Goal: Task Accomplishment & Management: Use online tool/utility

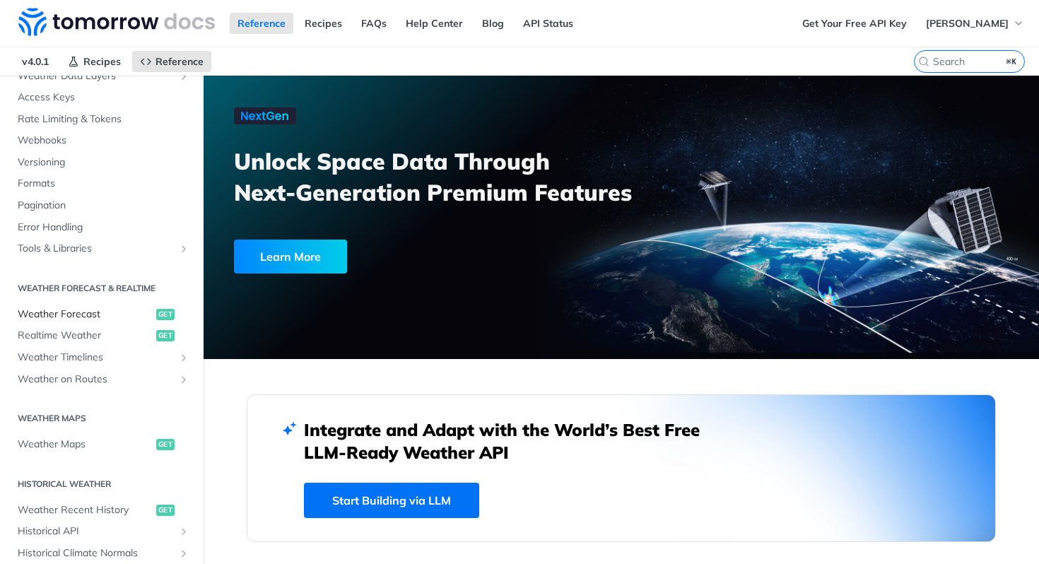
scroll to position [375, 0]
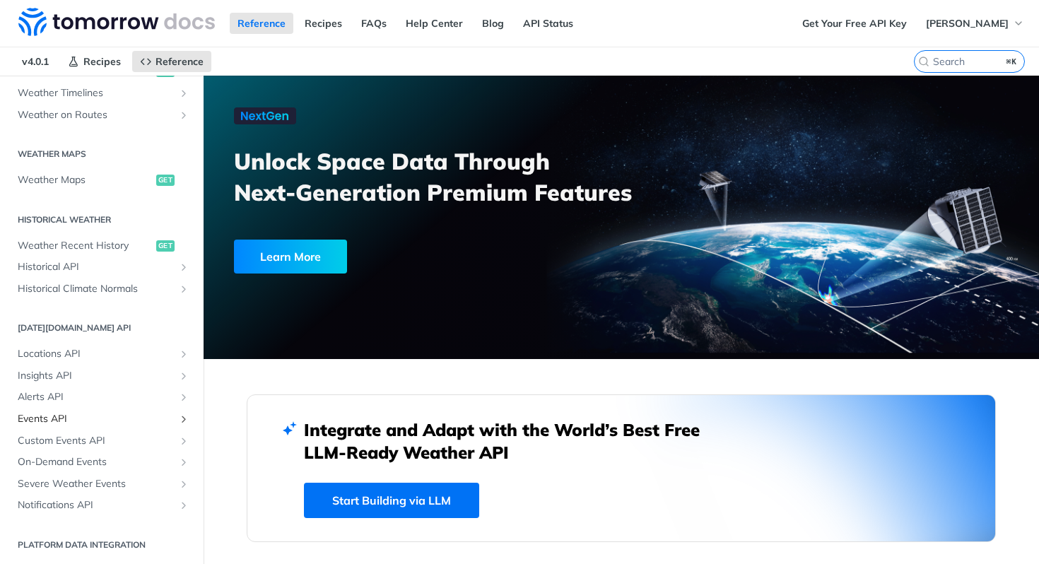
click at [93, 420] on span "Events API" at bounding box center [96, 419] width 157 height 14
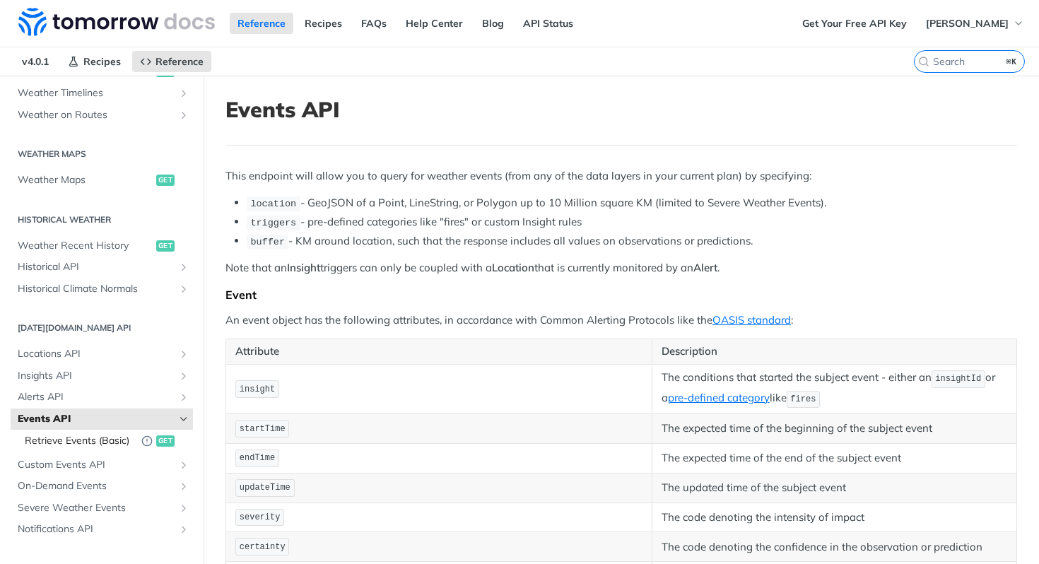
click at [89, 436] on span "Retrieve Events (Basic)" at bounding box center [80, 441] width 110 height 14
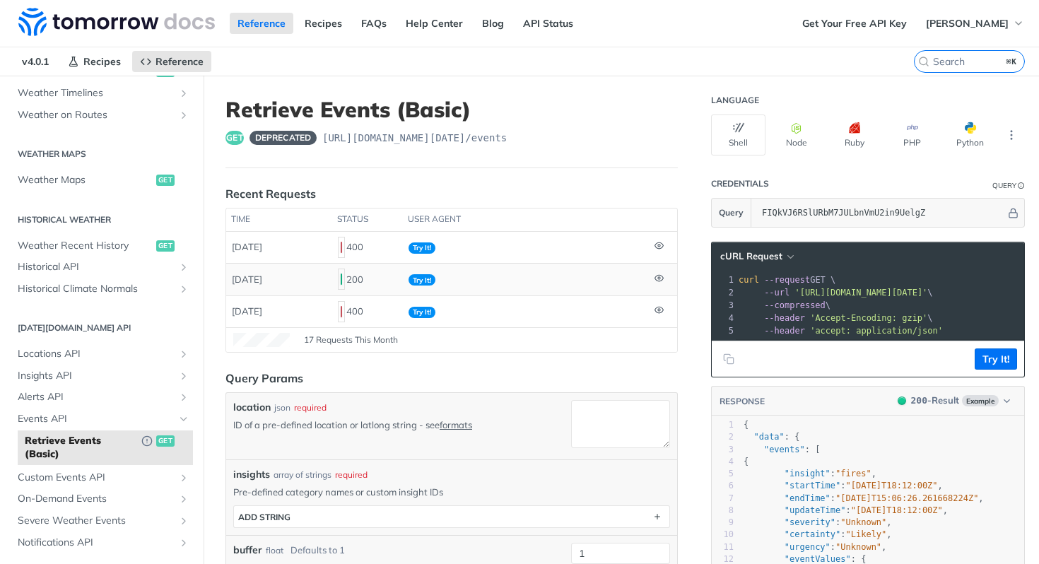
click at [359, 283] on div "200" at bounding box center [367, 279] width 59 height 24
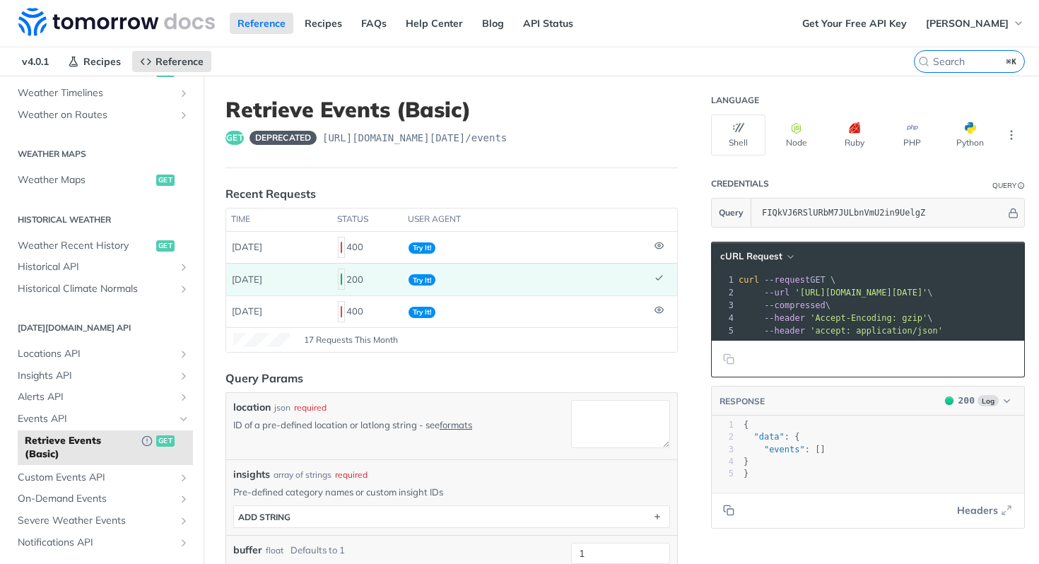
click at [341, 274] on span "200" at bounding box center [341, 279] width 1 height 11
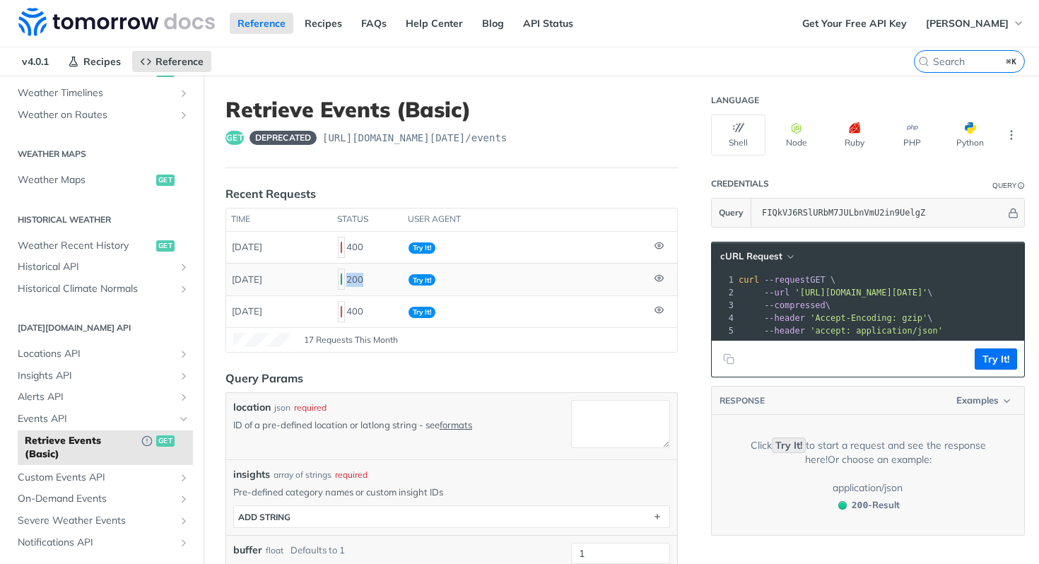
click at [341, 274] on span "200" at bounding box center [341, 279] width 1 height 11
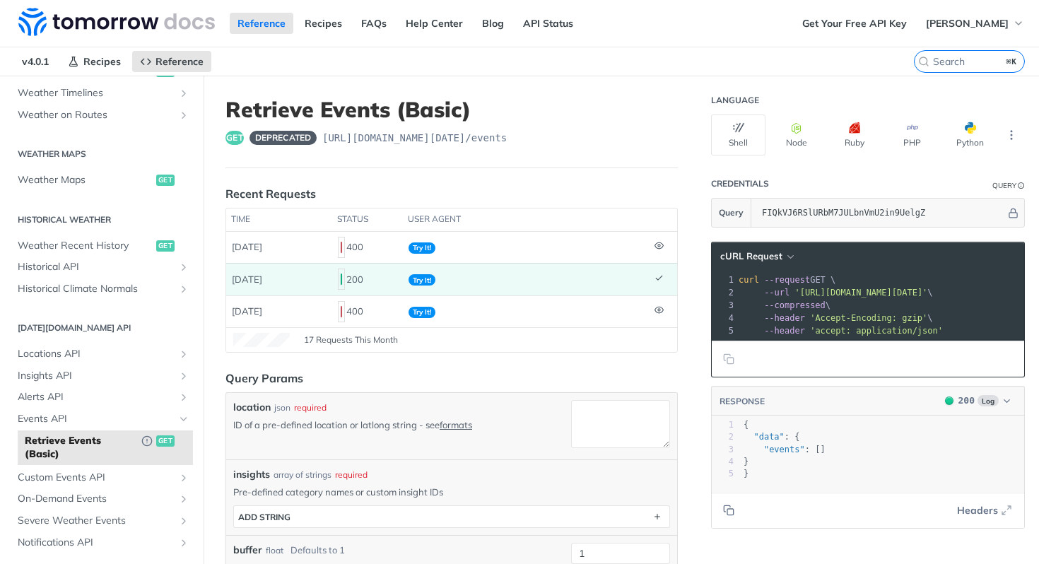
click at [341, 274] on span "200" at bounding box center [341, 279] width 1 height 11
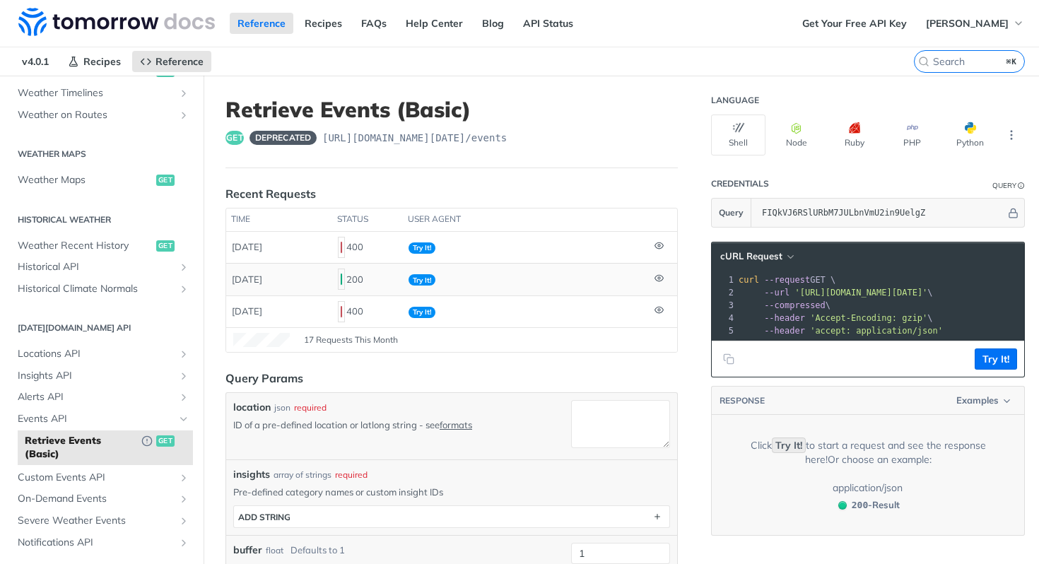
click at [341, 274] on span "200" at bounding box center [341, 279] width 1 height 11
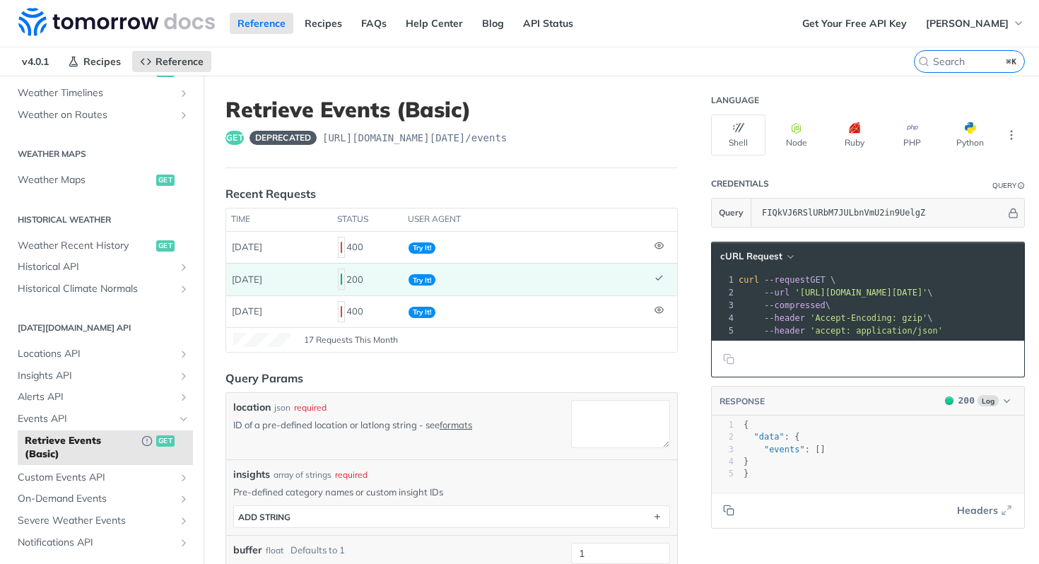
click at [341, 274] on span "200" at bounding box center [341, 279] width 1 height 11
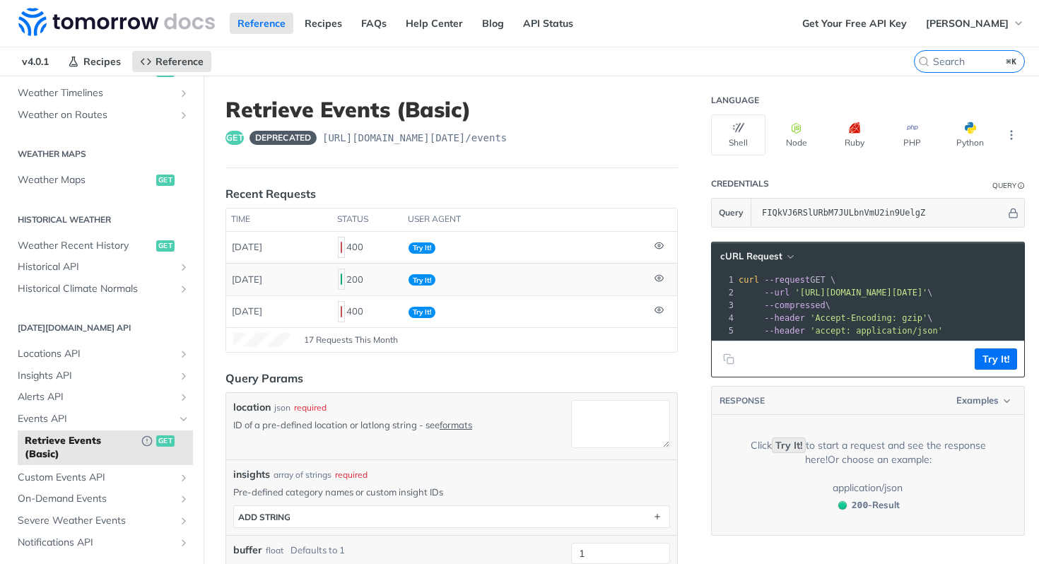
click at [303, 289] on td "[DATE]" at bounding box center [279, 279] width 106 height 32
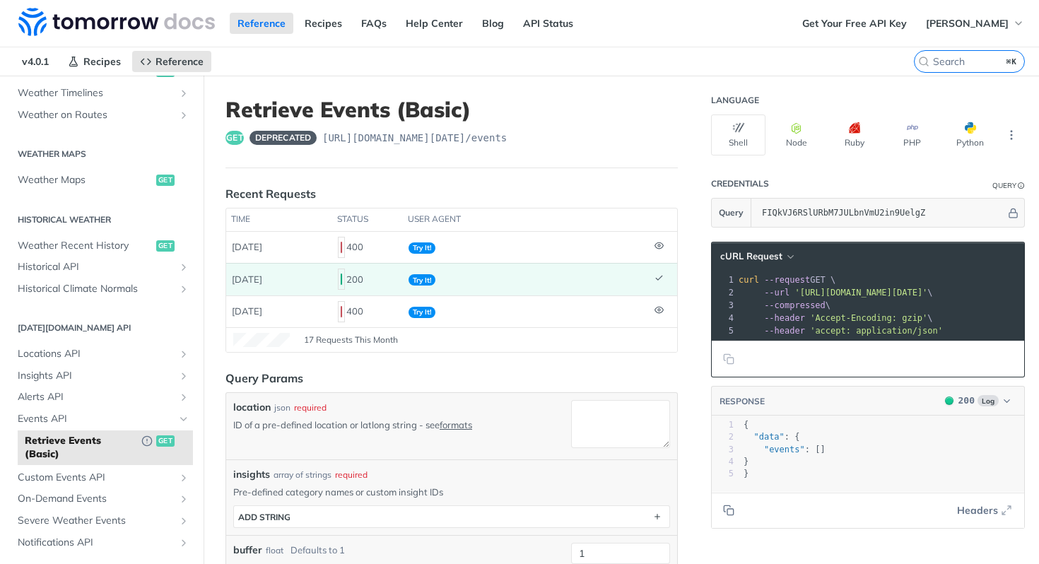
click at [321, 224] on th "time" at bounding box center [279, 220] width 106 height 23
click at [308, 246] on td "[DATE]" at bounding box center [279, 247] width 106 height 31
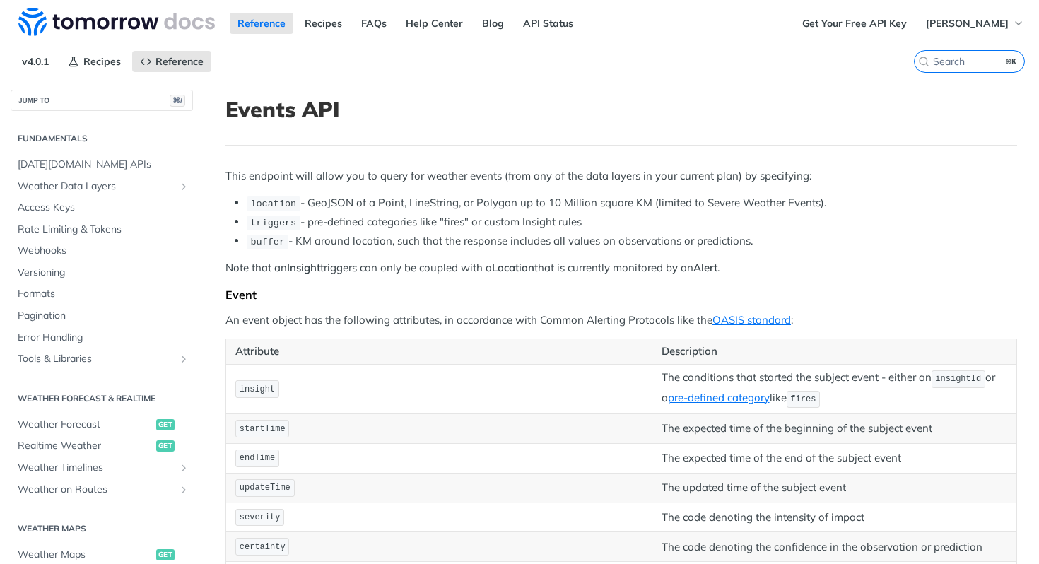
scroll to position [375, 0]
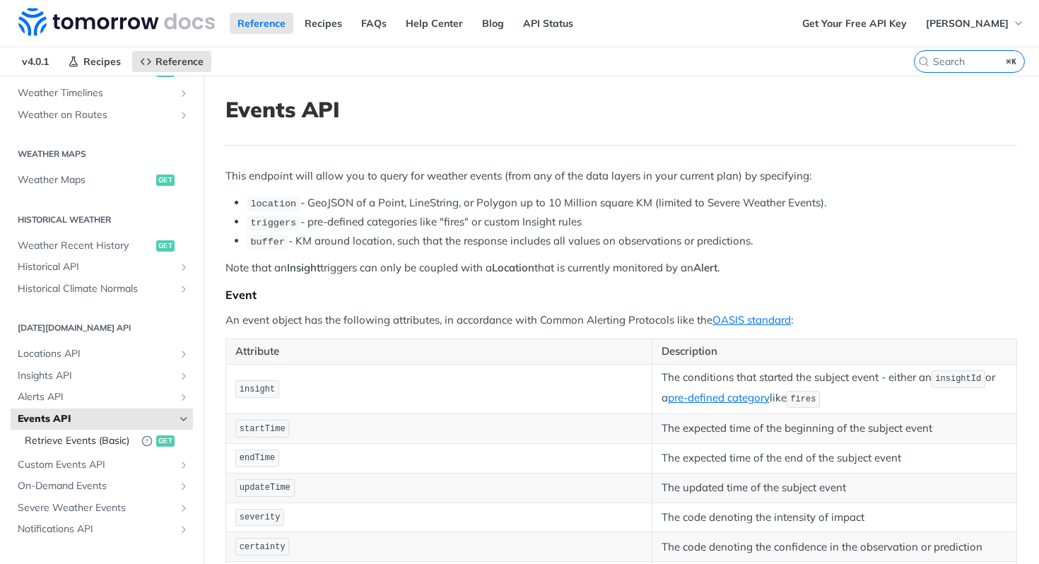
click at [66, 435] on span "Retrieve Events (Basic)" at bounding box center [80, 441] width 110 height 14
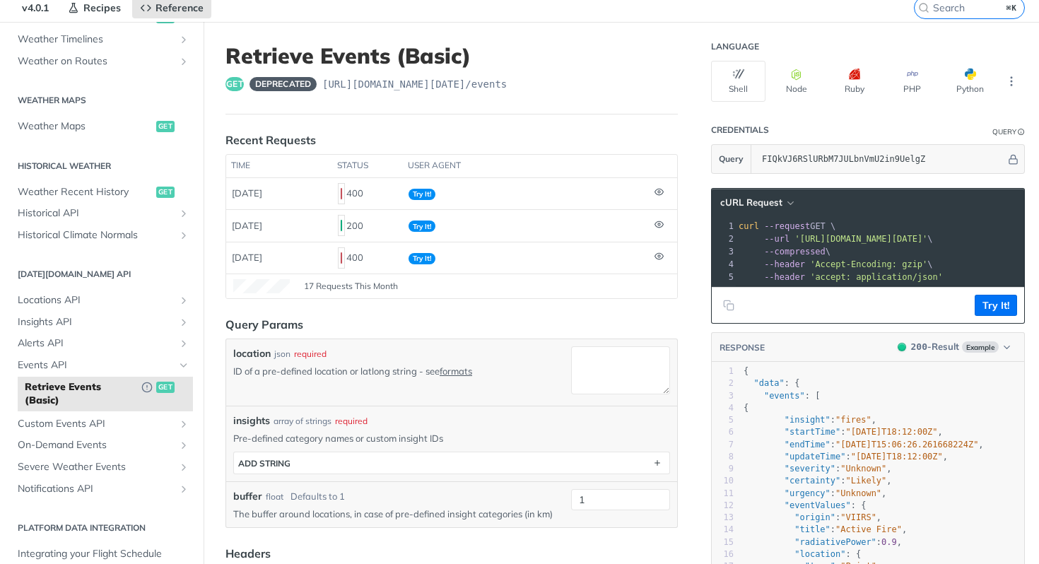
scroll to position [107, 0]
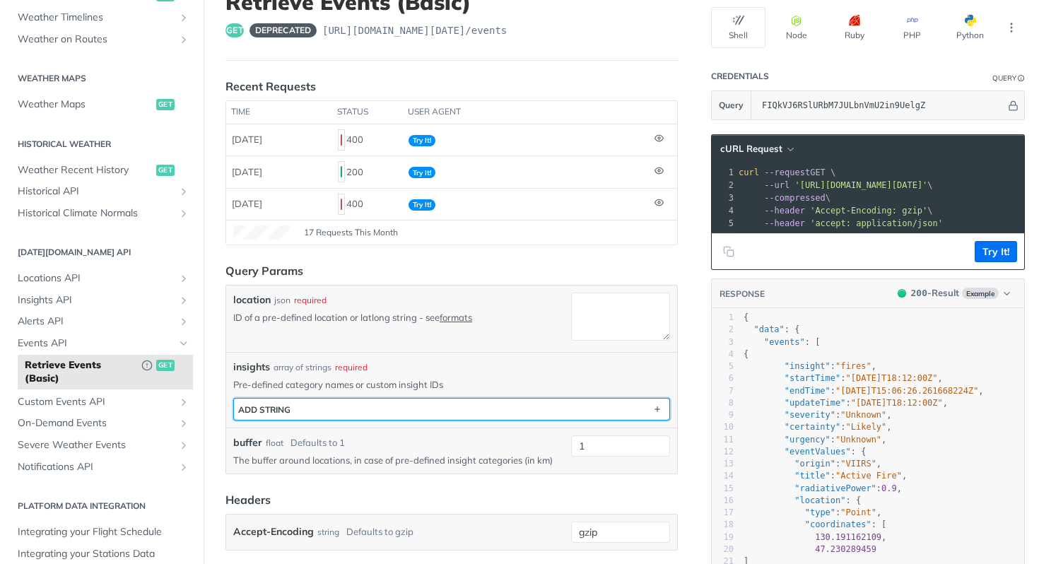
click at [456, 410] on button "ADD string" at bounding box center [452, 409] width 436 height 21
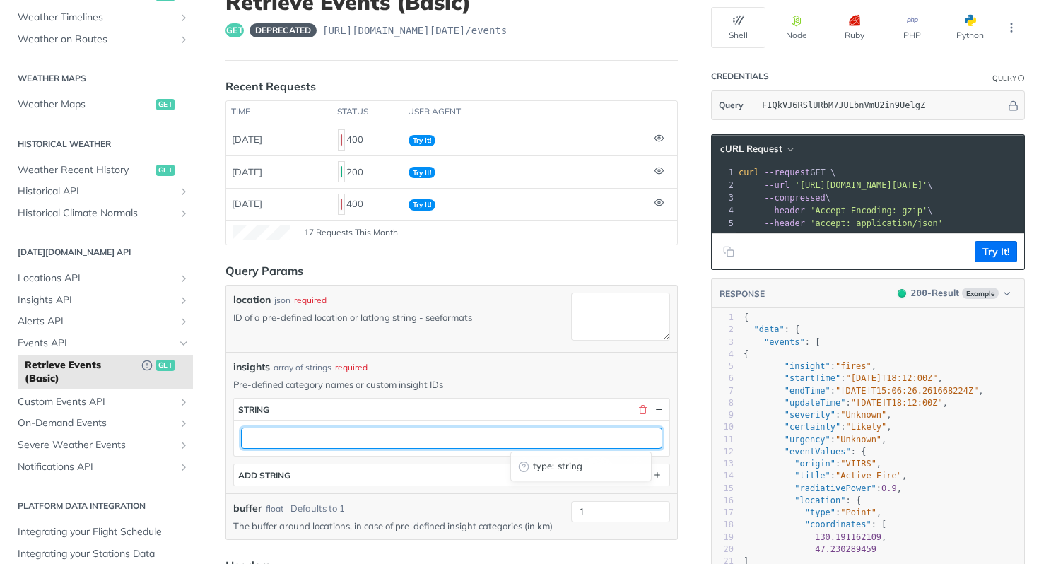
click at [423, 432] on input "text" at bounding box center [451, 438] width 421 height 21
paste input "5be82238-9c76-450c-b6c6-f93ddbf99476"
type input "5be82238-9c76-450c-b6c6-f93ddbf99476"
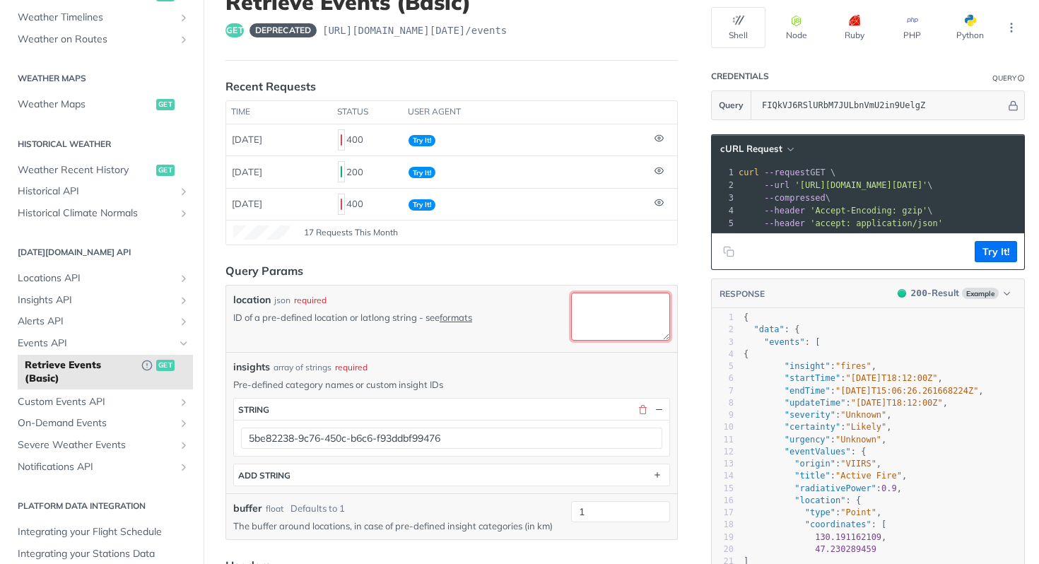
click at [588, 314] on textarea "location" at bounding box center [620, 317] width 99 height 48
paste textarea "67ba33e611ca17e29ce92091"
type textarea "67ba33e611ca17e29ce92091"
click at [981, 262] on button "Try It!" at bounding box center [996, 251] width 42 height 21
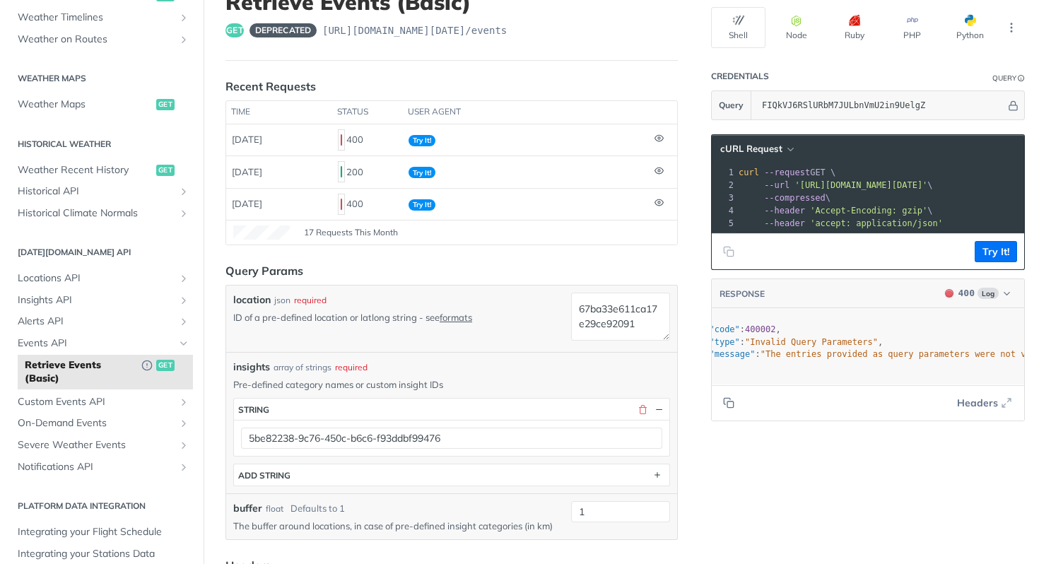
scroll to position [0, 0]
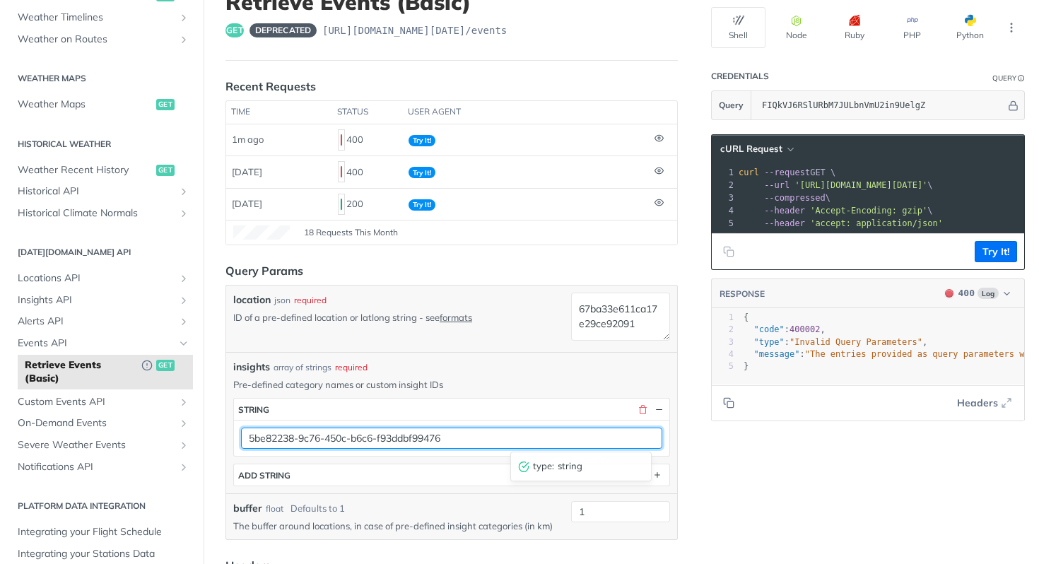
click at [383, 437] on input "5be82238-9c76-450c-b6c6-f93ddbf99476" at bounding box center [451, 438] width 421 height 21
click at [371, 440] on input "5be82238-9c76-450c-b6c6-f93ddbf99476" at bounding box center [451, 438] width 421 height 21
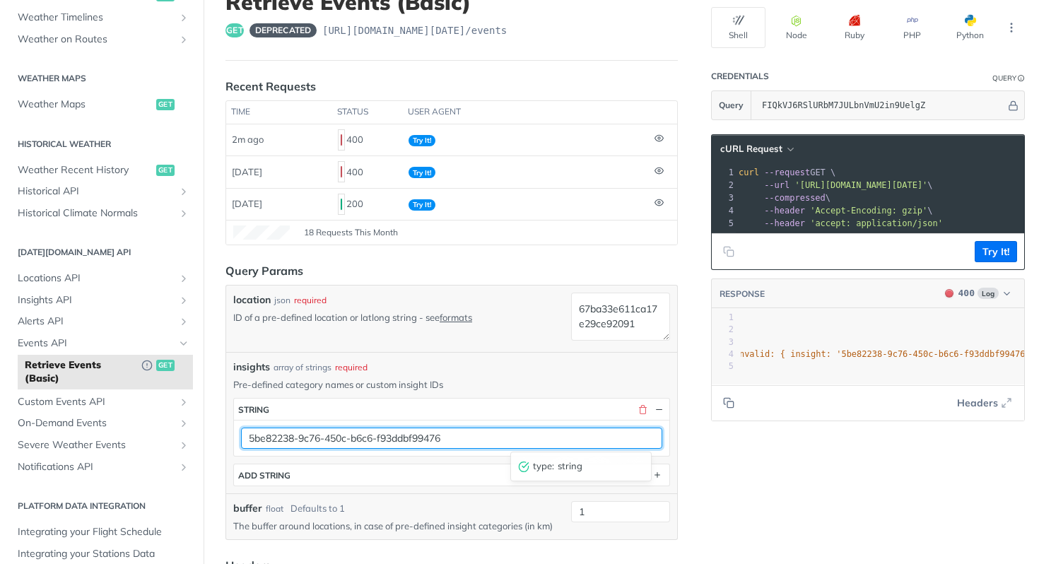
click at [371, 440] on input "5be82238-9c76-450c-b6c6-f93ddbf99476" at bounding box center [451, 438] width 421 height 21
paste input "d7c2aa3b-7b9a-4582-adfd-2d3103169b5e"
type input "d7c2aa3b-7b9a-4582-adfd-2d3103169b5e"
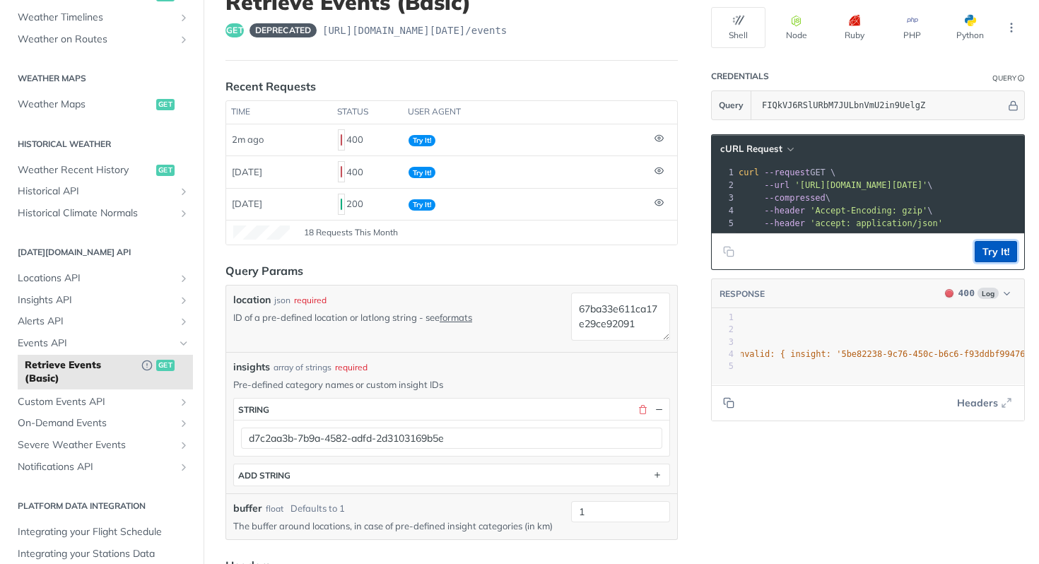
click at [977, 258] on button "Try It!" at bounding box center [996, 251] width 42 height 21
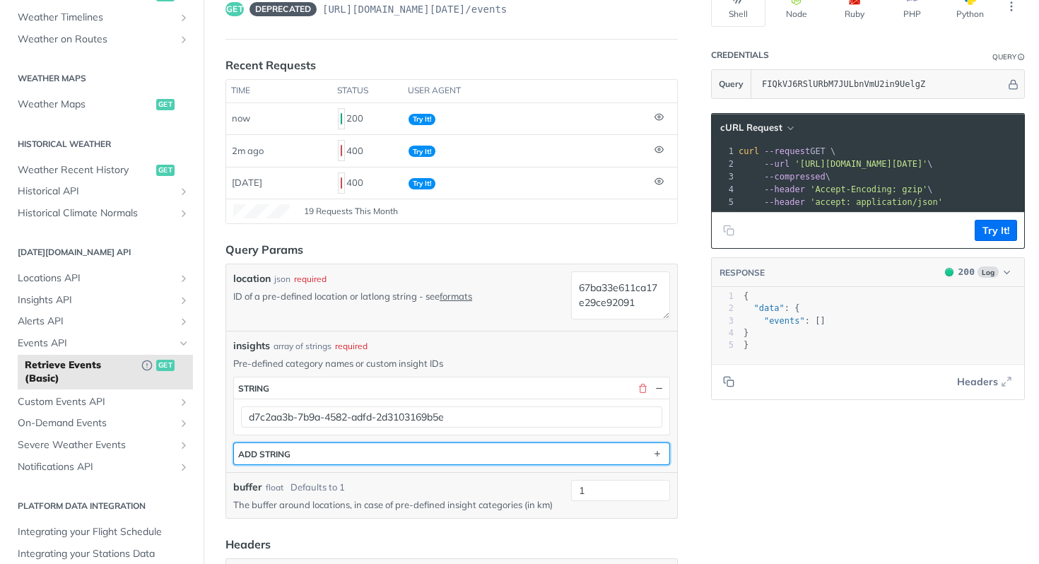
click at [506, 455] on button "ADD string" at bounding box center [452, 453] width 436 height 21
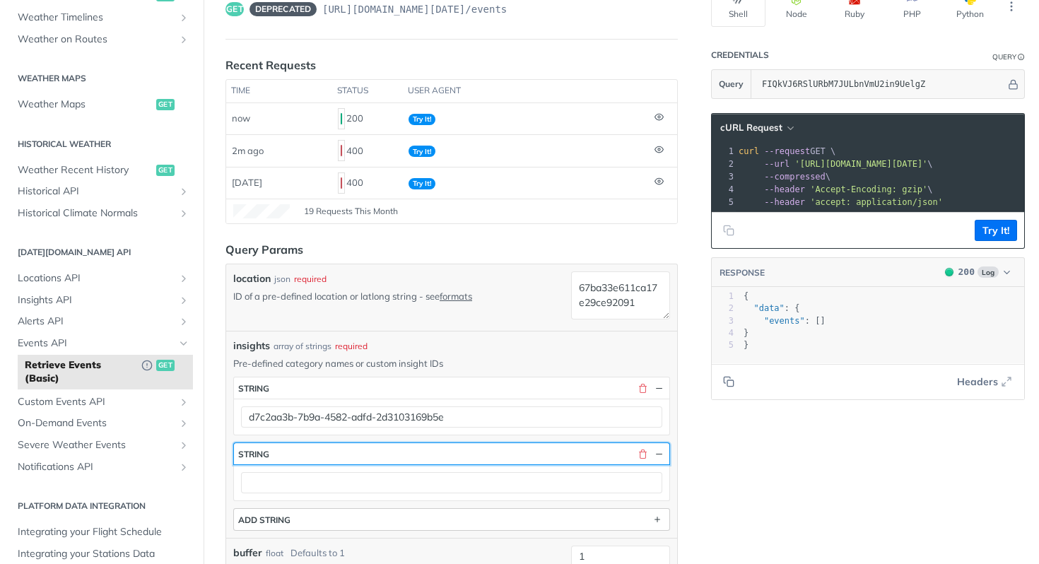
click at [481, 448] on button "string" at bounding box center [452, 453] width 436 height 21
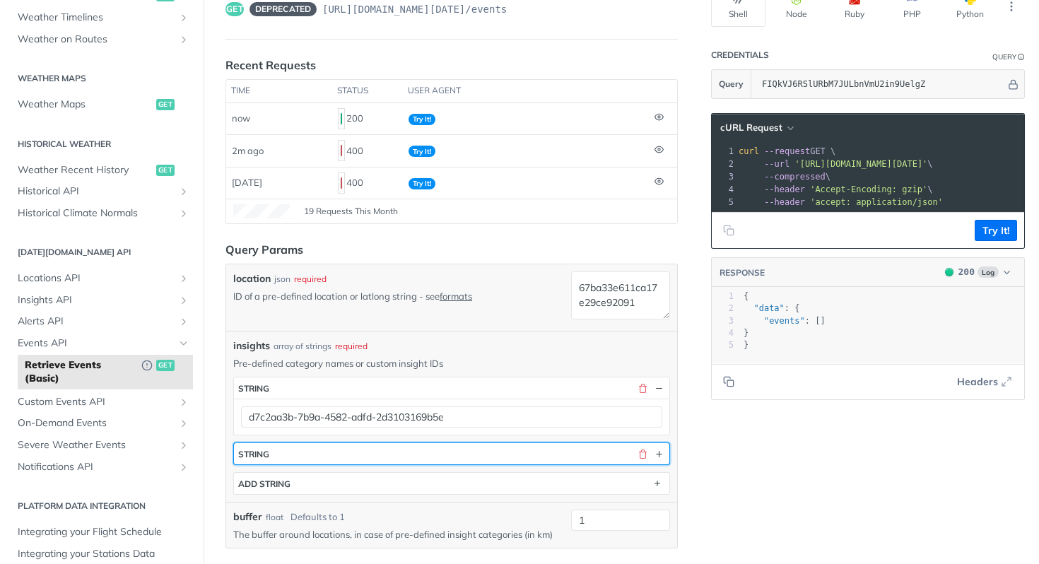
click at [482, 458] on button "string" at bounding box center [452, 453] width 436 height 21
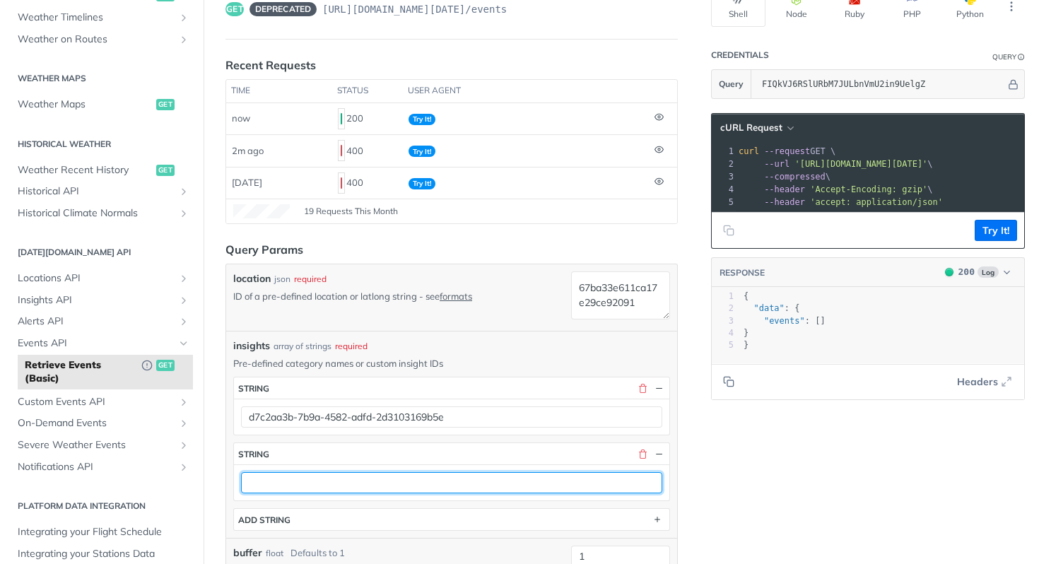
click at [452, 489] on input "text" at bounding box center [451, 482] width 421 height 21
paste input "50c238ca-9b41-4c43-974f-514d55930e50"
type input "50c238ca-9b41-4c43-974f-514d55930e50"
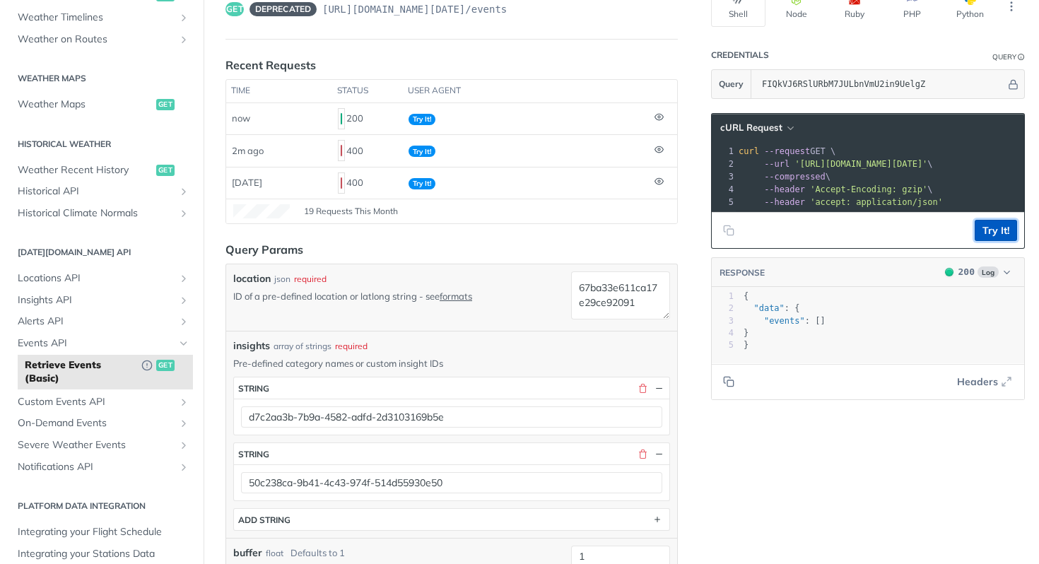
click at [996, 234] on button "Try It!" at bounding box center [996, 230] width 42 height 21
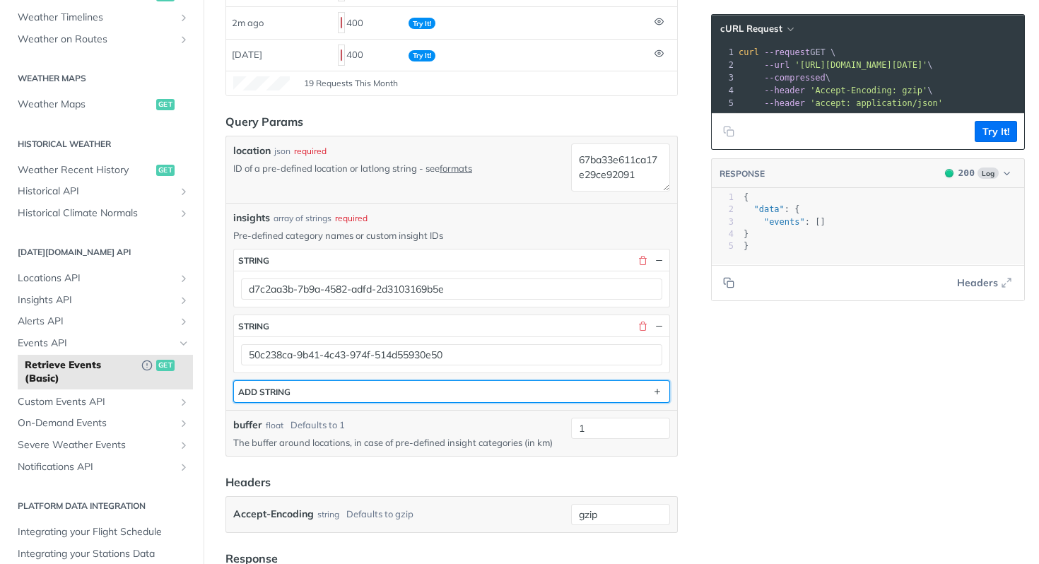
click at [356, 391] on button "ADD string" at bounding box center [452, 391] width 436 height 21
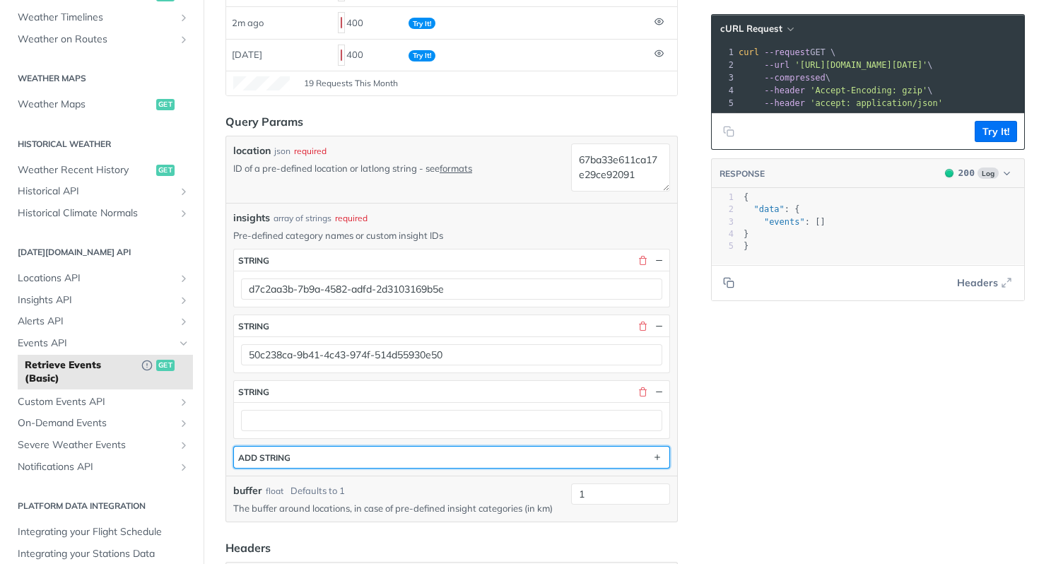
click at [339, 467] on button "ADD string" at bounding box center [452, 457] width 436 height 21
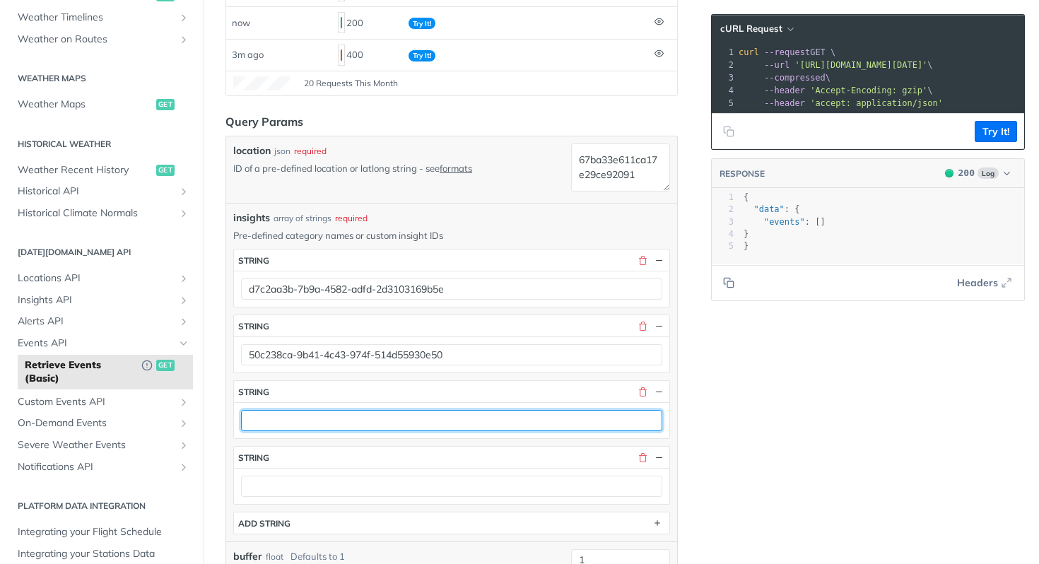
click at [334, 410] on input "text" at bounding box center [451, 420] width 421 height 21
paste input "6f18ff59-0311-4d5b-ae5c-1c888c4c652b"
type input "6f18ff59-0311-4d5b-ae5c-1c888c4c652b"
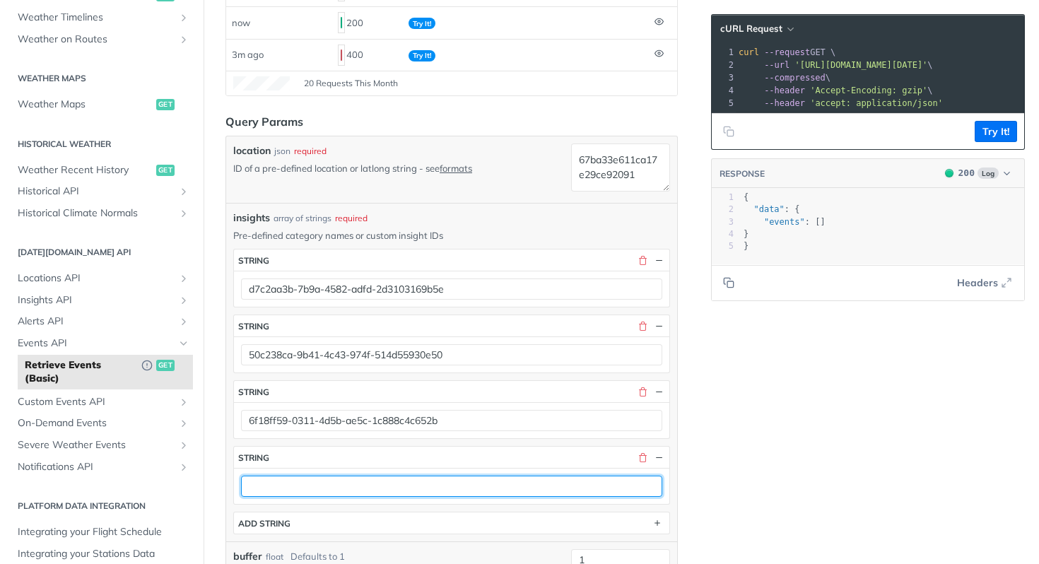
click at [417, 479] on input "text" at bounding box center [451, 486] width 421 height 21
paste input "a0662888-6129-4454-a81e-7fbd94bcec02"
type input "a0662888-6129-4454-a81e-7fbd94bcec02"
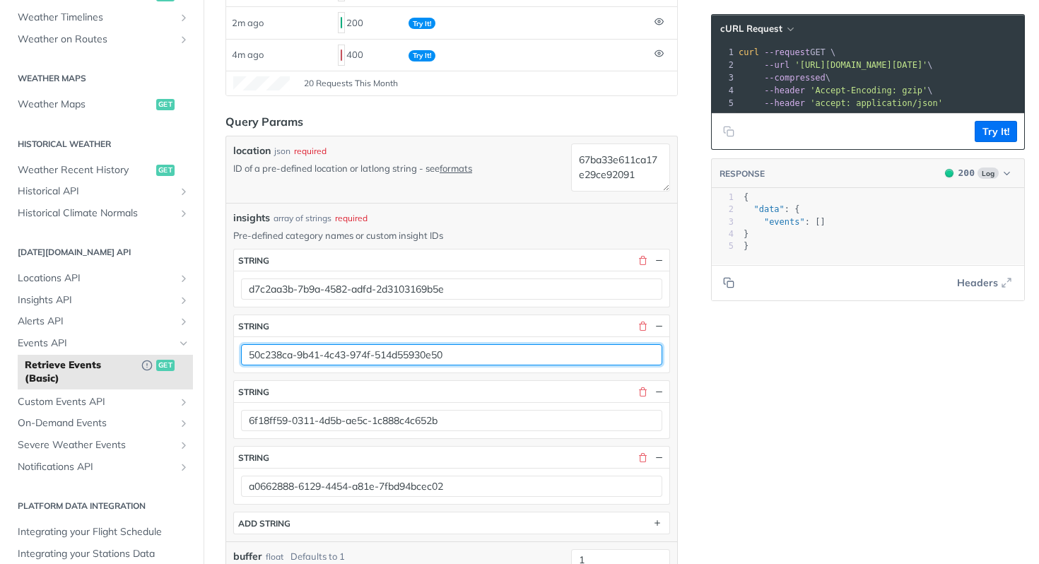
click at [491, 356] on input "50c238ca-9b41-4c43-974f-514d55930e50" at bounding box center [451, 354] width 421 height 21
click at [493, 359] on input "50c238ca-9b41-4c43-974f-514d55930e50" at bounding box center [451, 354] width 421 height 21
paste input "5be82238-9c76-450c-b6c6-f93ddbf99476"
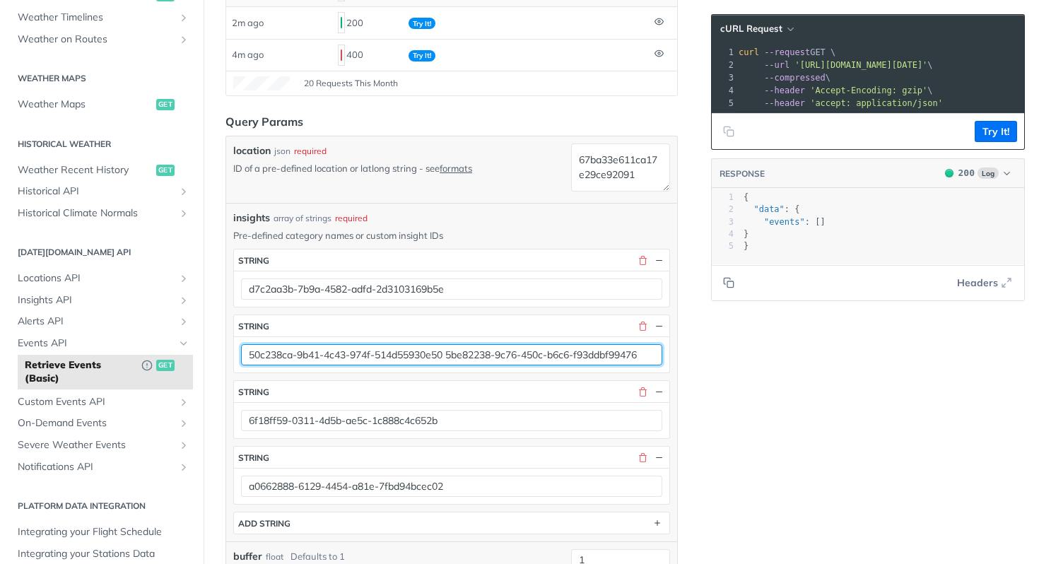
type input "50c238ca-9b41-4c43-974f-514d55930e50 5be82238-9c76-450c-b6c6-f93ddbf99476"
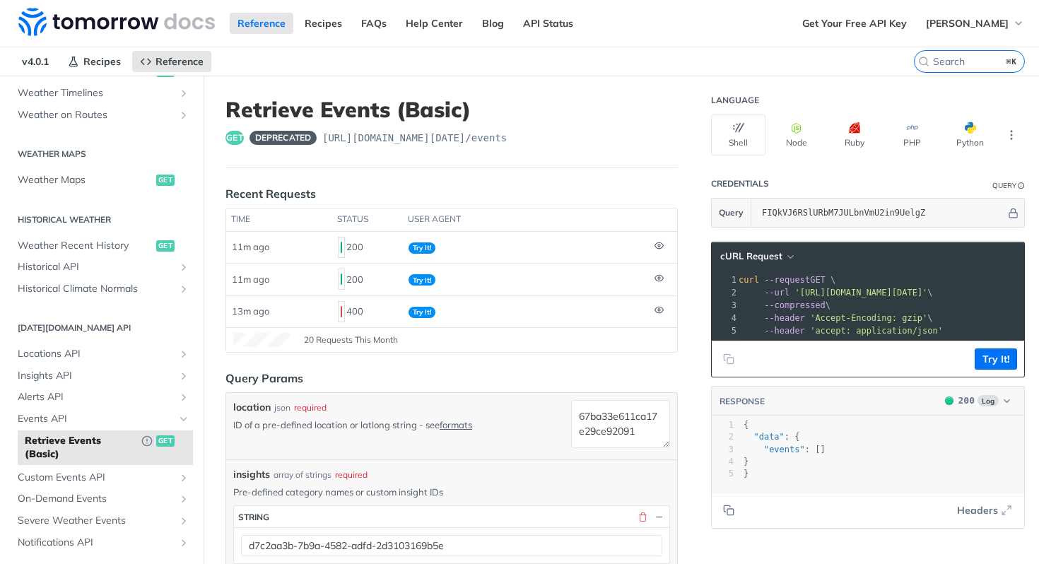
scroll to position [0, 3]
